Goal: Task Accomplishment & Management: Manage account settings

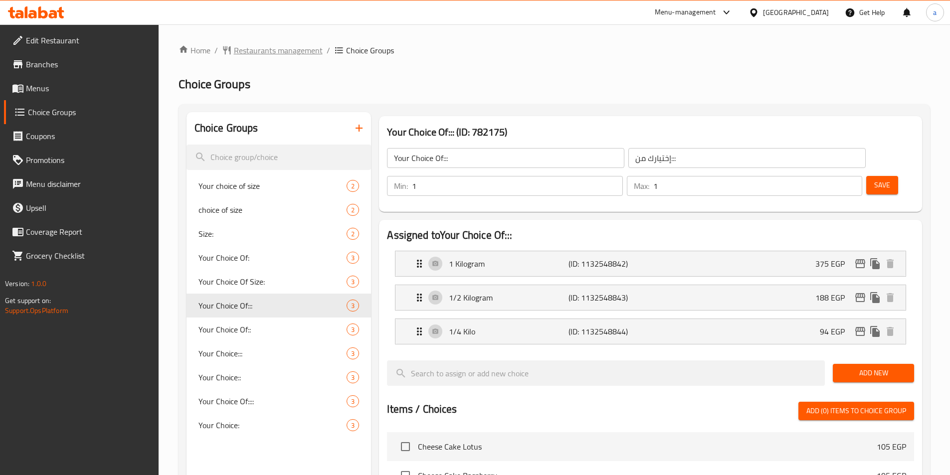
click at [289, 49] on span "Restaurants management" at bounding box center [278, 50] width 89 height 12
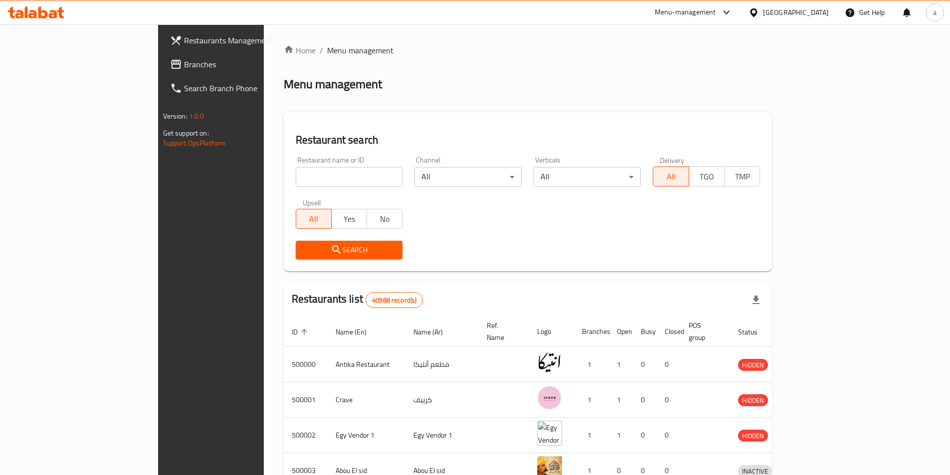
click at [184, 58] on span "Branches" at bounding box center [246, 64] width 125 height 12
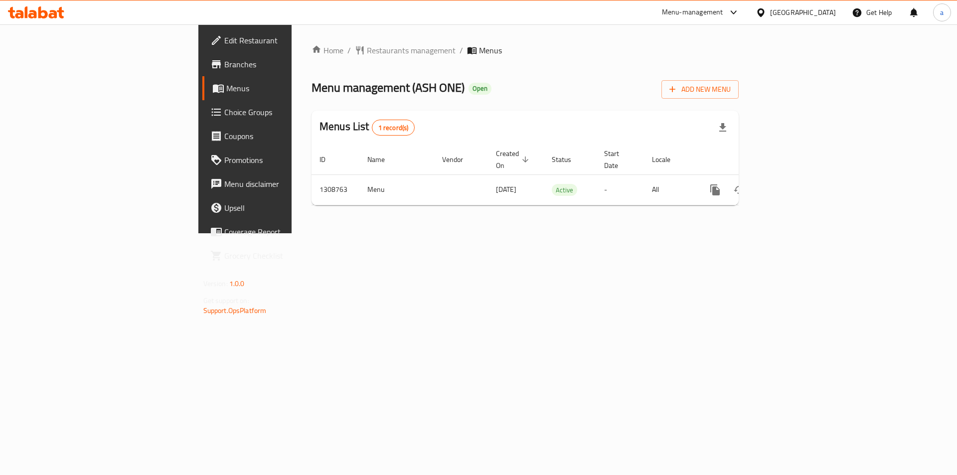
click at [224, 115] on span "Choice Groups" at bounding box center [287, 112] width 126 height 12
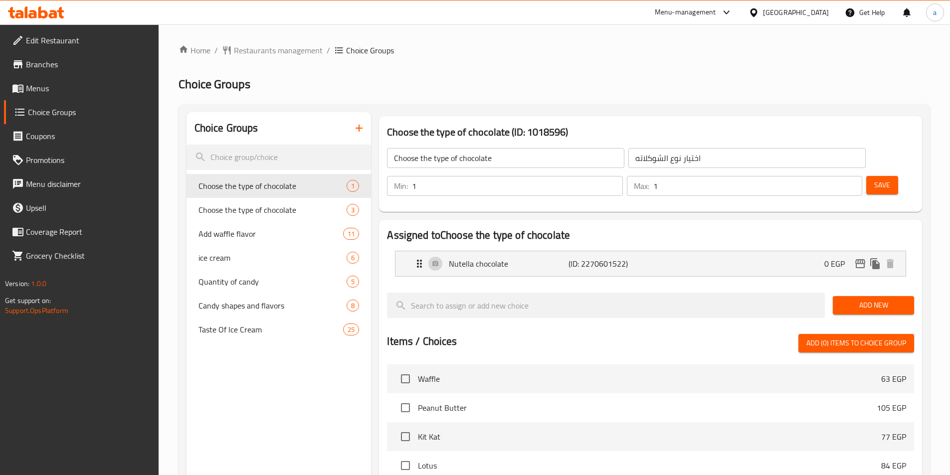
click at [236, 330] on span "Taste Of Ice Cream" at bounding box center [270, 329] width 145 height 12
type input "Taste Of Ice Cream"
type input "اطعمه الايس كريم"
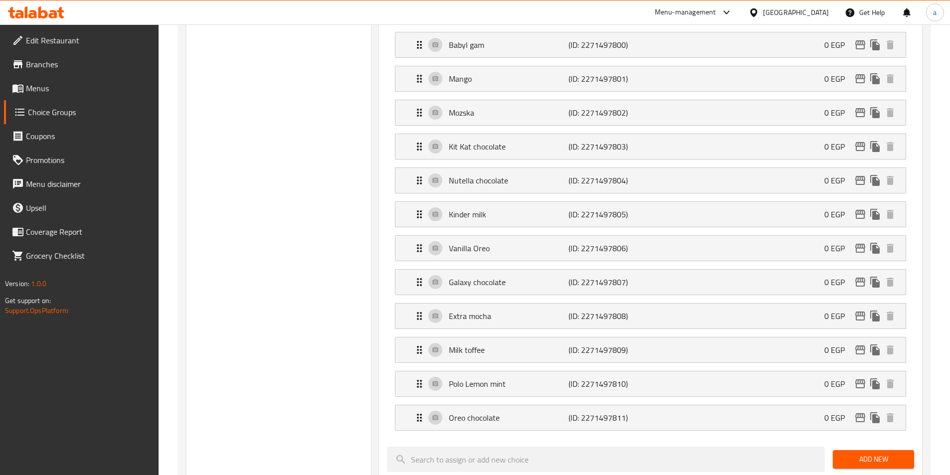
scroll to position [767, 0]
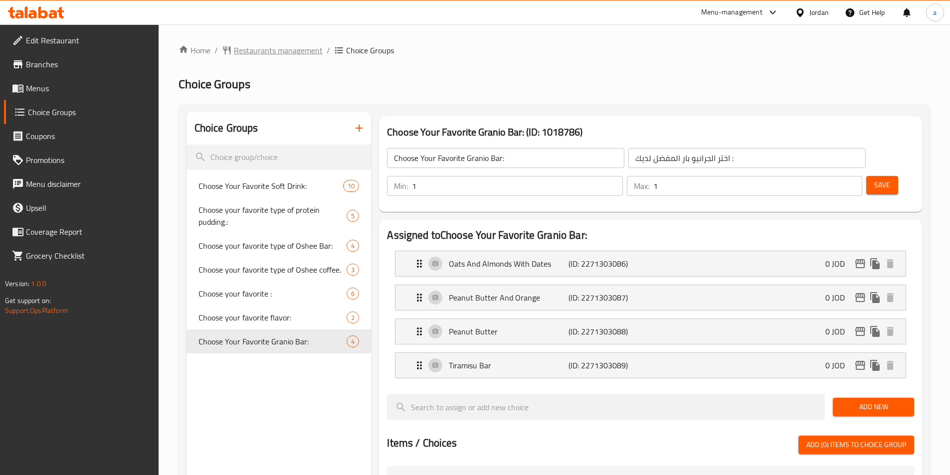
click at [240, 51] on span "Restaurants management" at bounding box center [278, 50] width 89 height 12
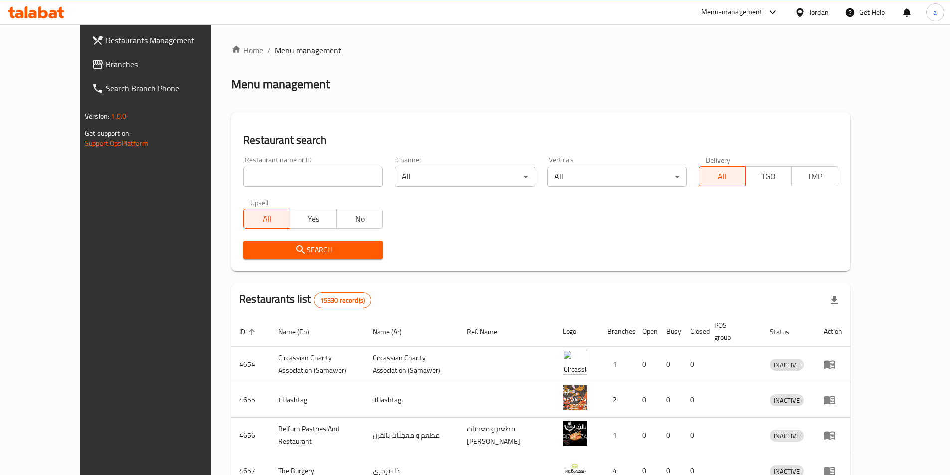
click at [106, 68] on span "Branches" at bounding box center [168, 64] width 125 height 12
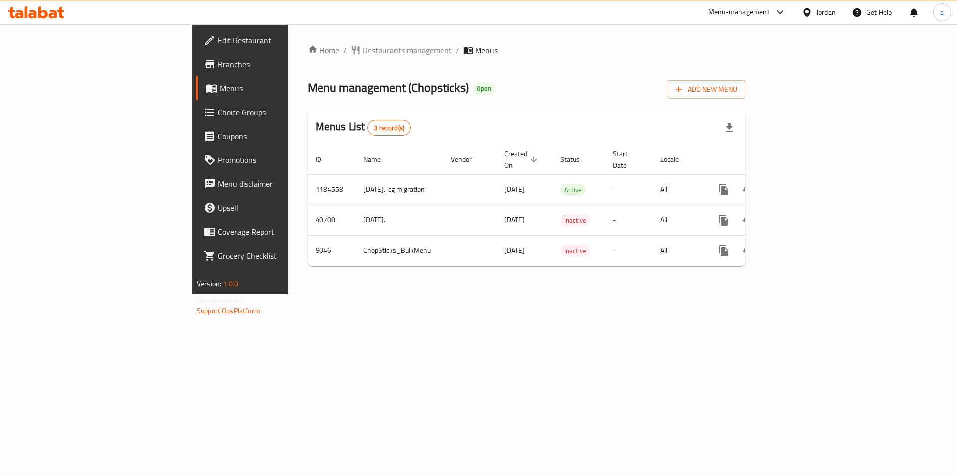
click at [218, 115] on span "Choice Groups" at bounding box center [281, 112] width 126 height 12
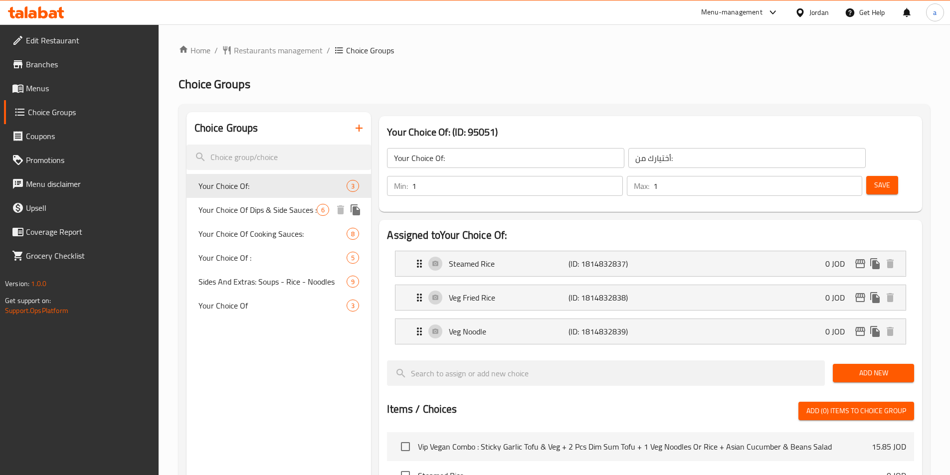
click at [244, 204] on span "Your Choice Of Dips & Side Sauces :" at bounding box center [257, 210] width 119 height 12
type input "Your Choice Of Dips & Side Sauces :"
type input "اختيارك من [DEMOGRAPHIC_DATA] والغموس:"
type input "0"
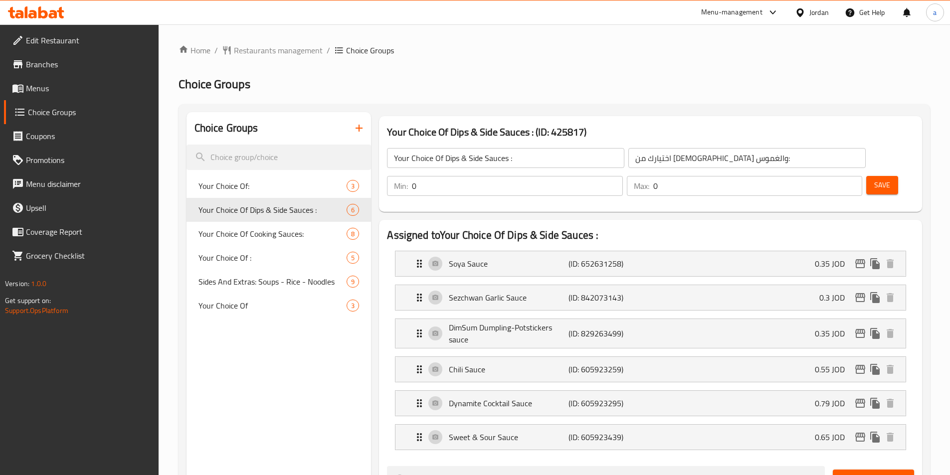
click at [572, 87] on h2 "Choice Groups" at bounding box center [553, 84] width 751 height 16
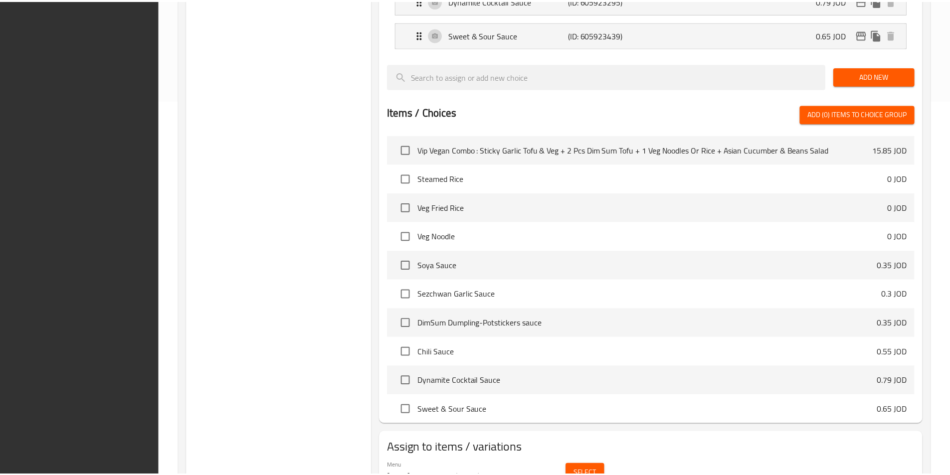
scroll to position [426, 0]
